Goal: Transaction & Acquisition: Subscribe to service/newsletter

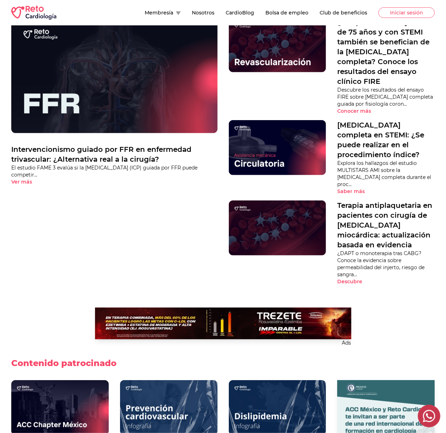
scroll to position [376, 0]
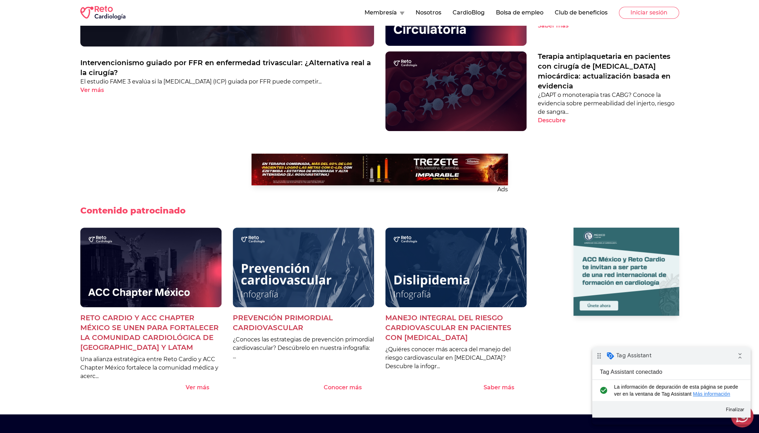
click at [438, 180] on 1 at bounding box center [380, 170] width 257 height 32
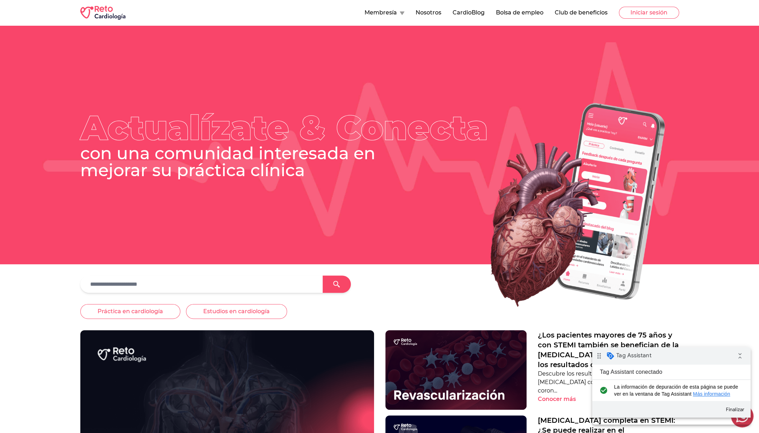
click at [587, 12] on button "Club de beneficios" at bounding box center [581, 12] width 53 height 8
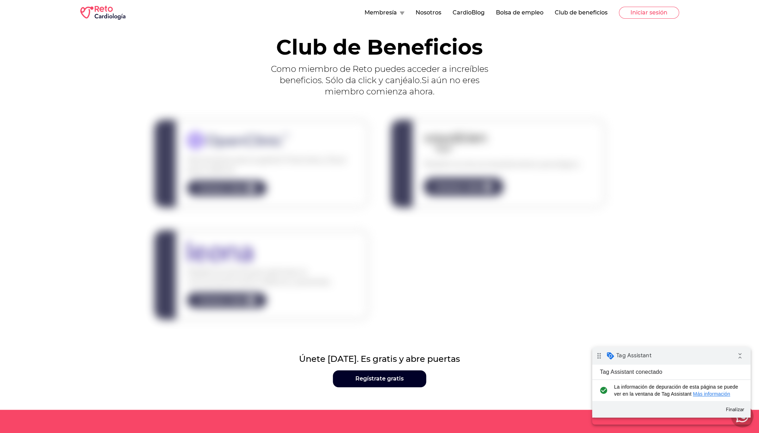
click at [385, 388] on div "Únete hoy. Es gratis y abre puertas Regístrate gratis" at bounding box center [379, 376] width 759 height 68
click at [383, 379] on link "Regístrate gratis" at bounding box center [379, 378] width 93 height 17
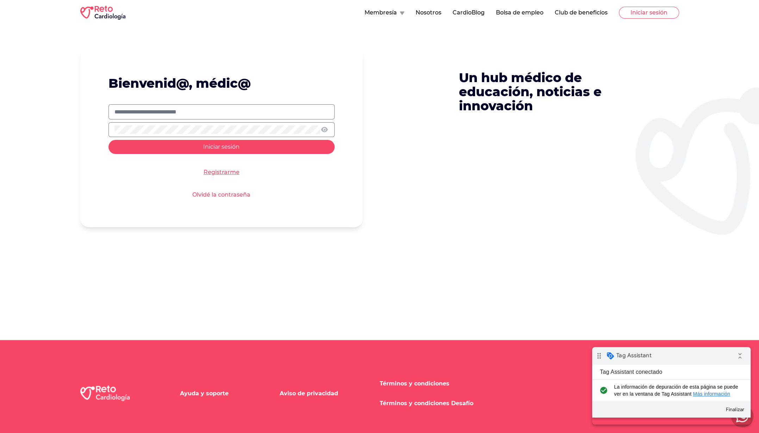
click at [260, 113] on input "text" at bounding box center [222, 112] width 214 height 8
type input "**********"
click at [109, 140] on button "Iniciar sesión" at bounding box center [222, 147] width 226 height 14
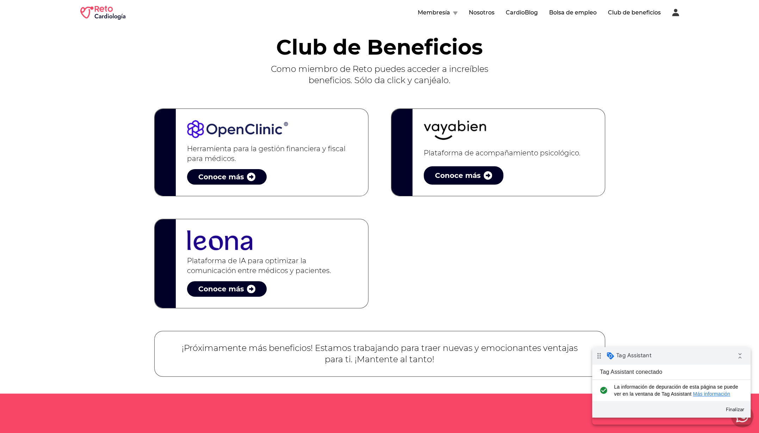
click at [462, 180] on div "Conoce más" at bounding box center [458, 176] width 46 height 10
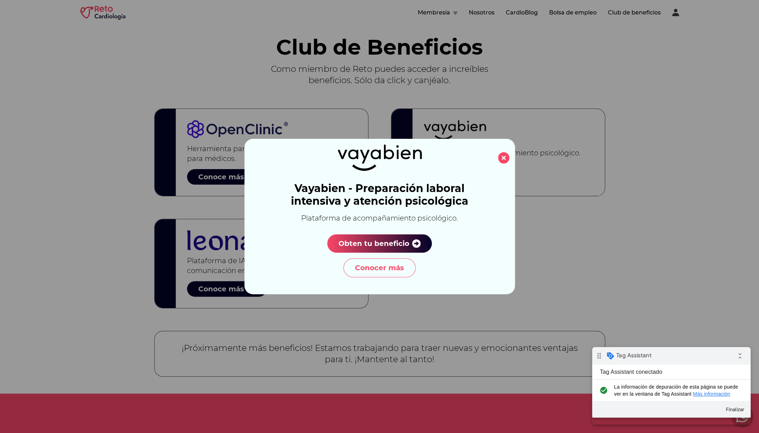
click at [366, 239] on span "Obten tu beneficio" at bounding box center [374, 244] width 71 height 10
